Goal: Book appointment/travel/reservation

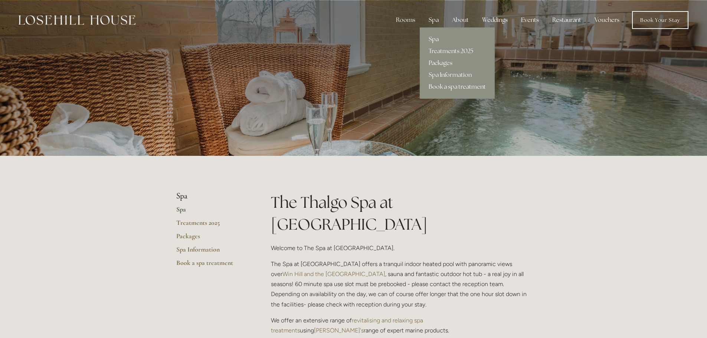
click at [458, 85] on link "Book a spa treatment" at bounding box center [457, 87] width 75 height 12
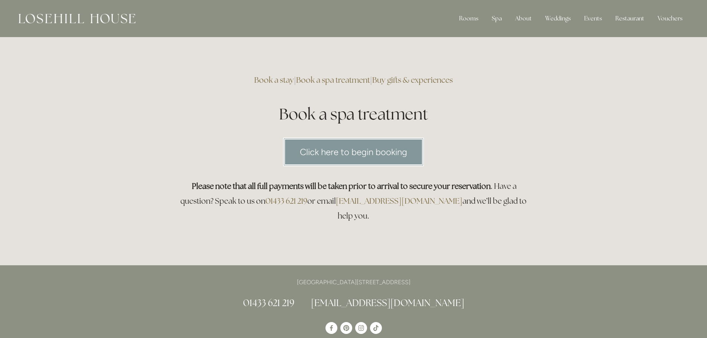
click at [320, 148] on link "Click here to begin booking" at bounding box center [353, 152] width 141 height 29
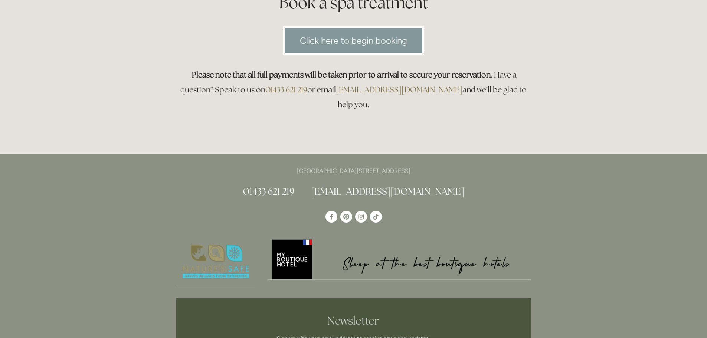
drag, startPoint x: 366, startPoint y: 125, endPoint x: 185, endPoint y: 162, distance: 184.5
click at [185, 166] on div "[GEOGRAPHIC_DATA][STREET_ADDRESS] 01433 621 219 [EMAIL_ADDRESS][DOMAIN_NAME]" at bounding box center [353, 182] width 355 height 32
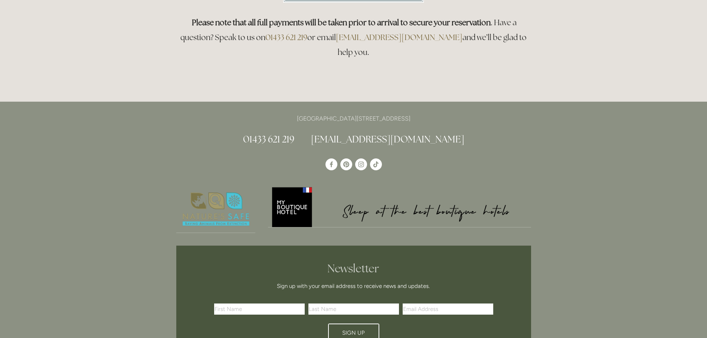
scroll to position [260, 0]
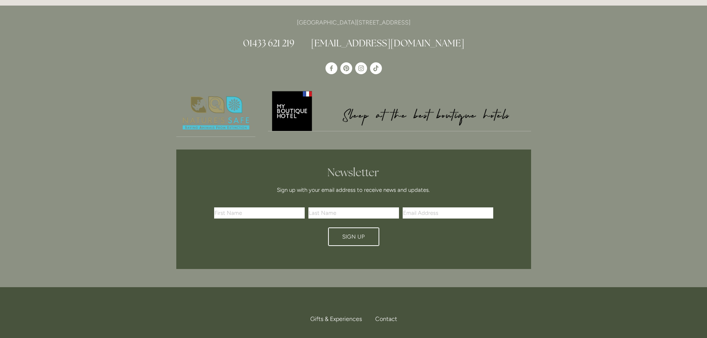
click at [108, 209] on div "[GEOGRAPHIC_DATA][STREET_ADDRESS] 01433 621 219 [EMAIL_ADDRESS][DOMAIN_NAME]" at bounding box center [353, 147] width 707 height 282
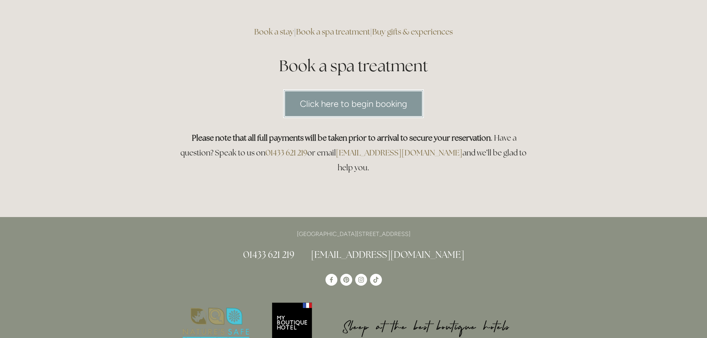
scroll to position [0, 0]
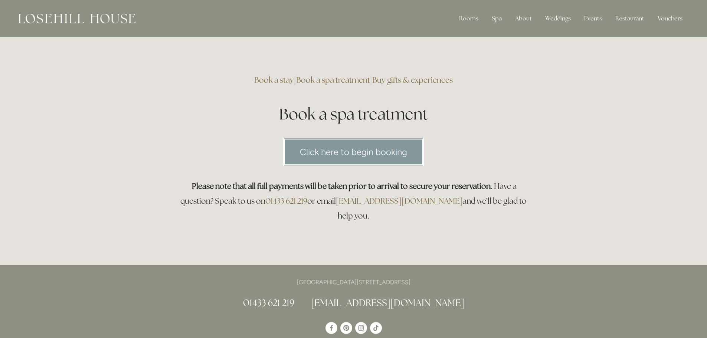
click at [182, 131] on div "Click here to begin booking" at bounding box center [353, 151] width 367 height 41
